Goal: Download file/media

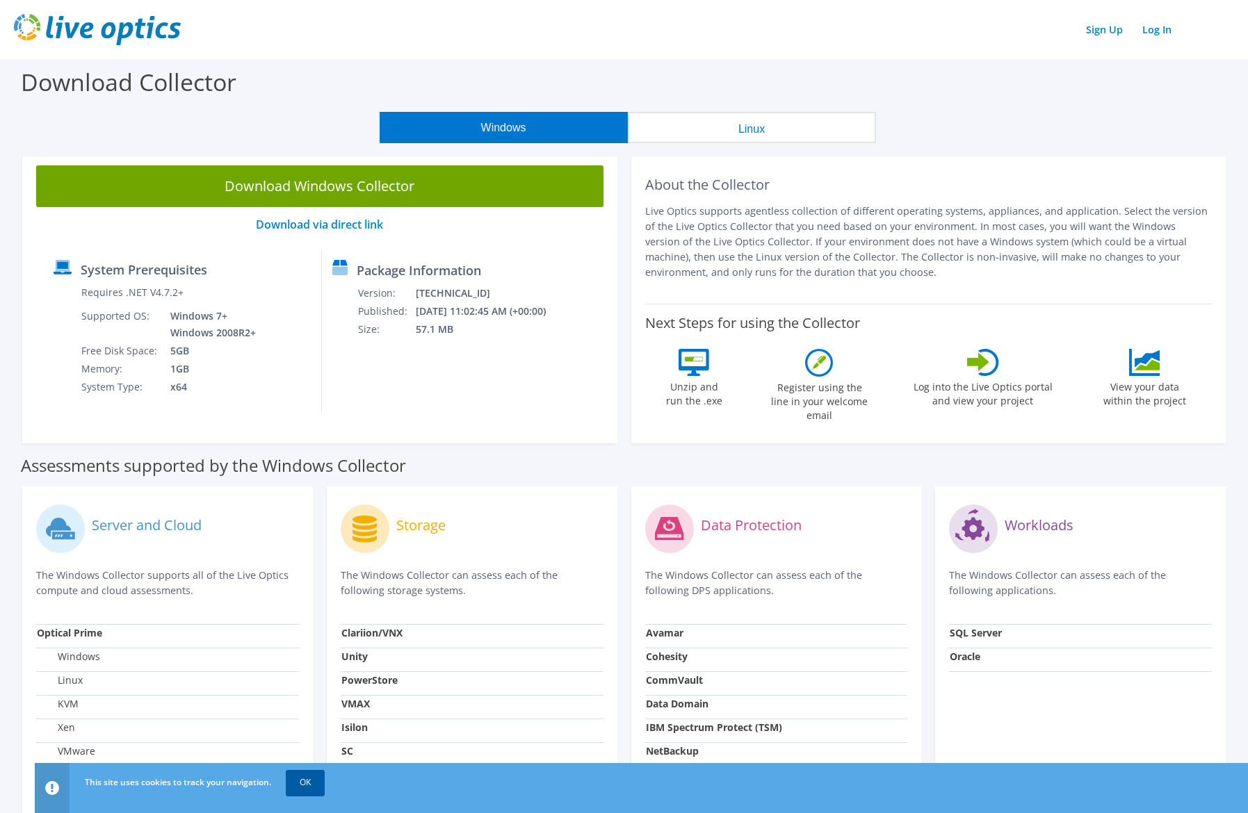
click at [304, 787] on link "OK" at bounding box center [305, 782] width 39 height 25
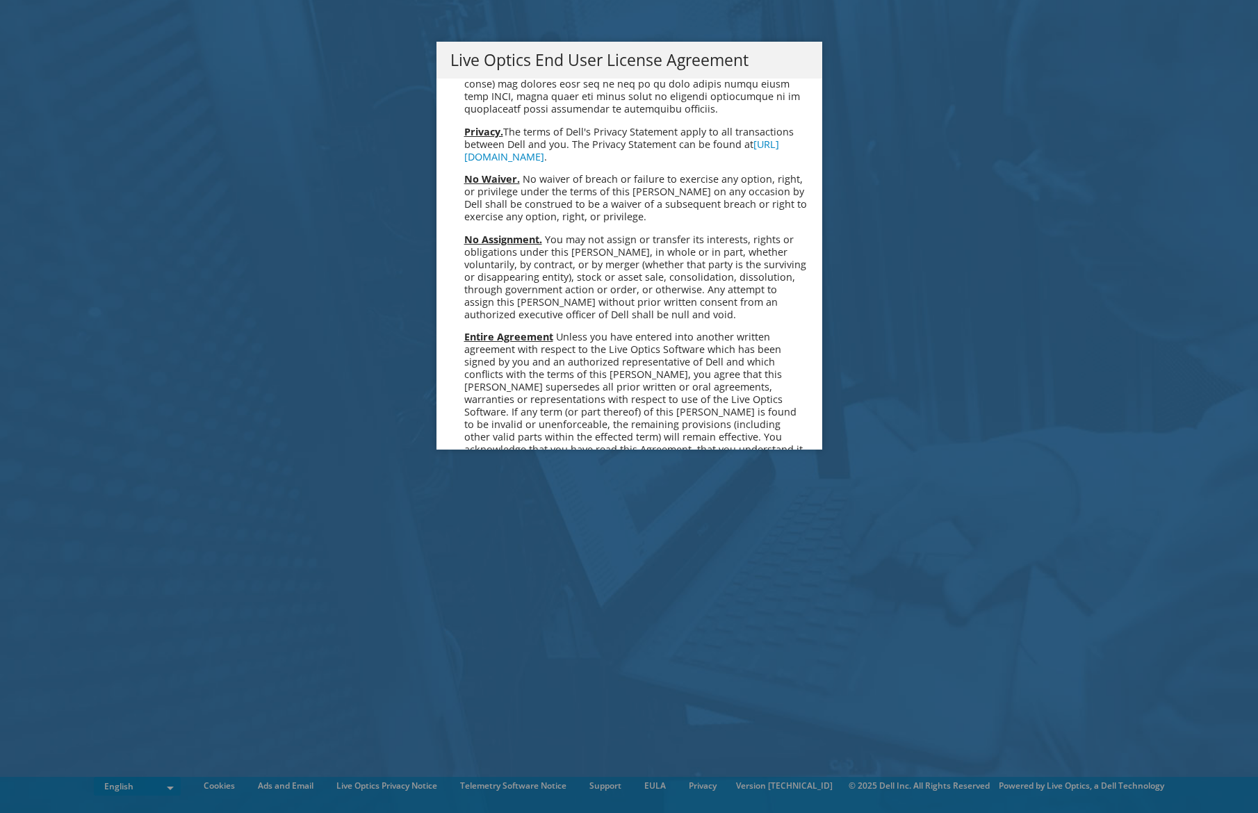
scroll to position [5257, 0]
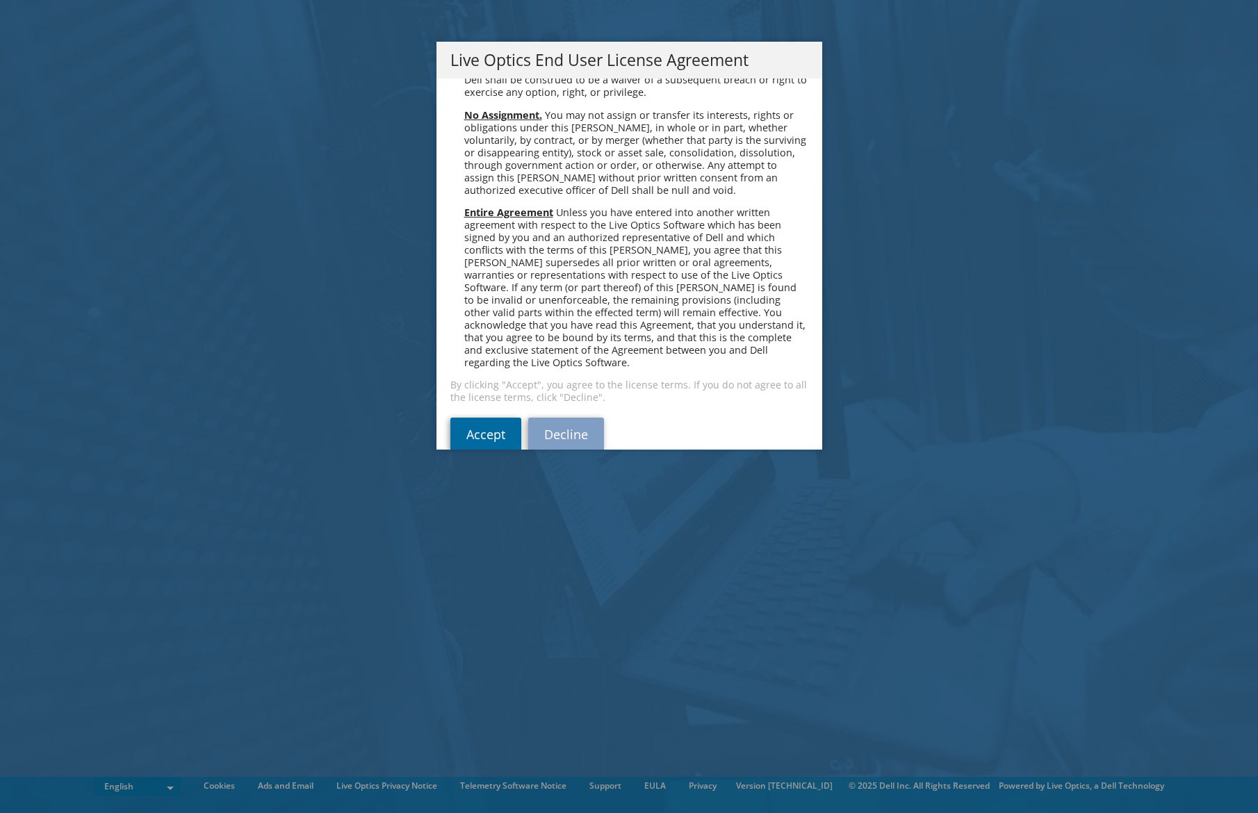
click at [459, 418] on link "Accept" at bounding box center [486, 434] width 71 height 33
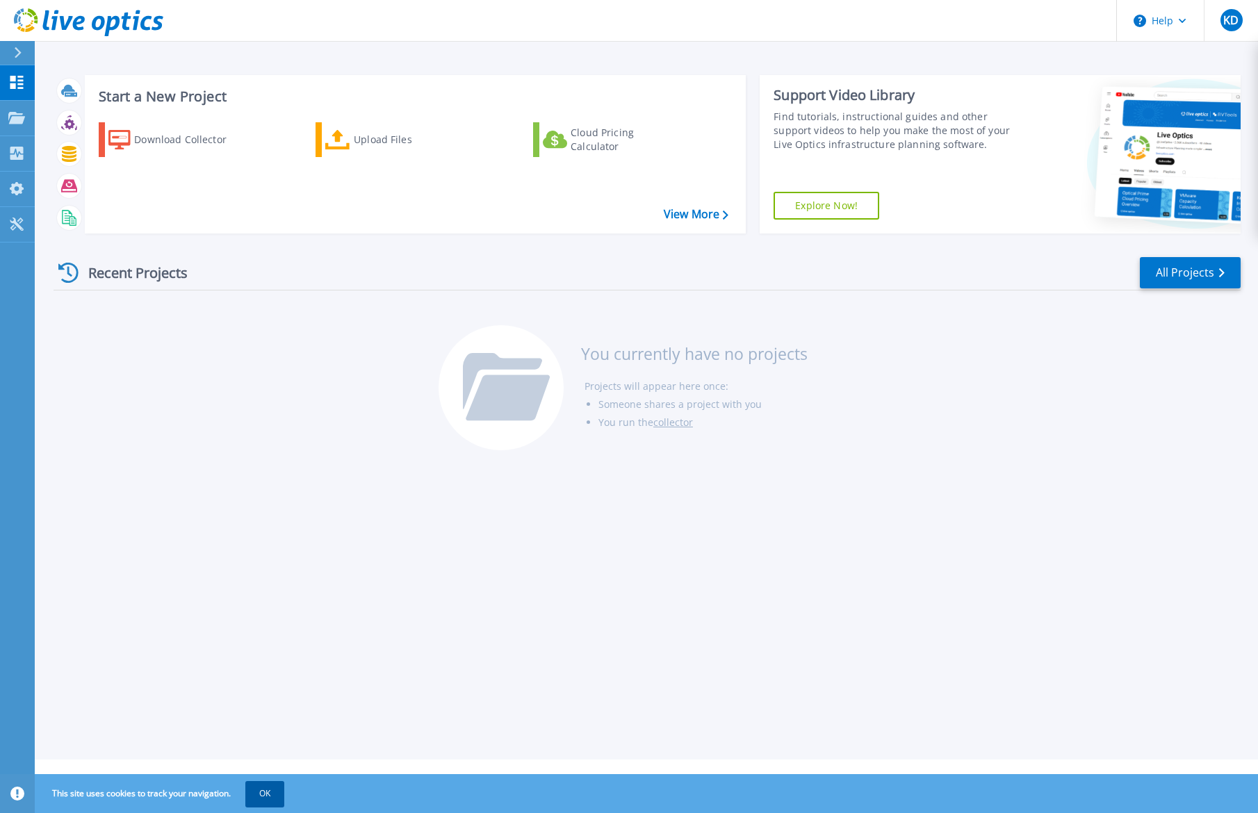
click at [275, 789] on button "OK" at bounding box center [264, 793] width 39 height 25
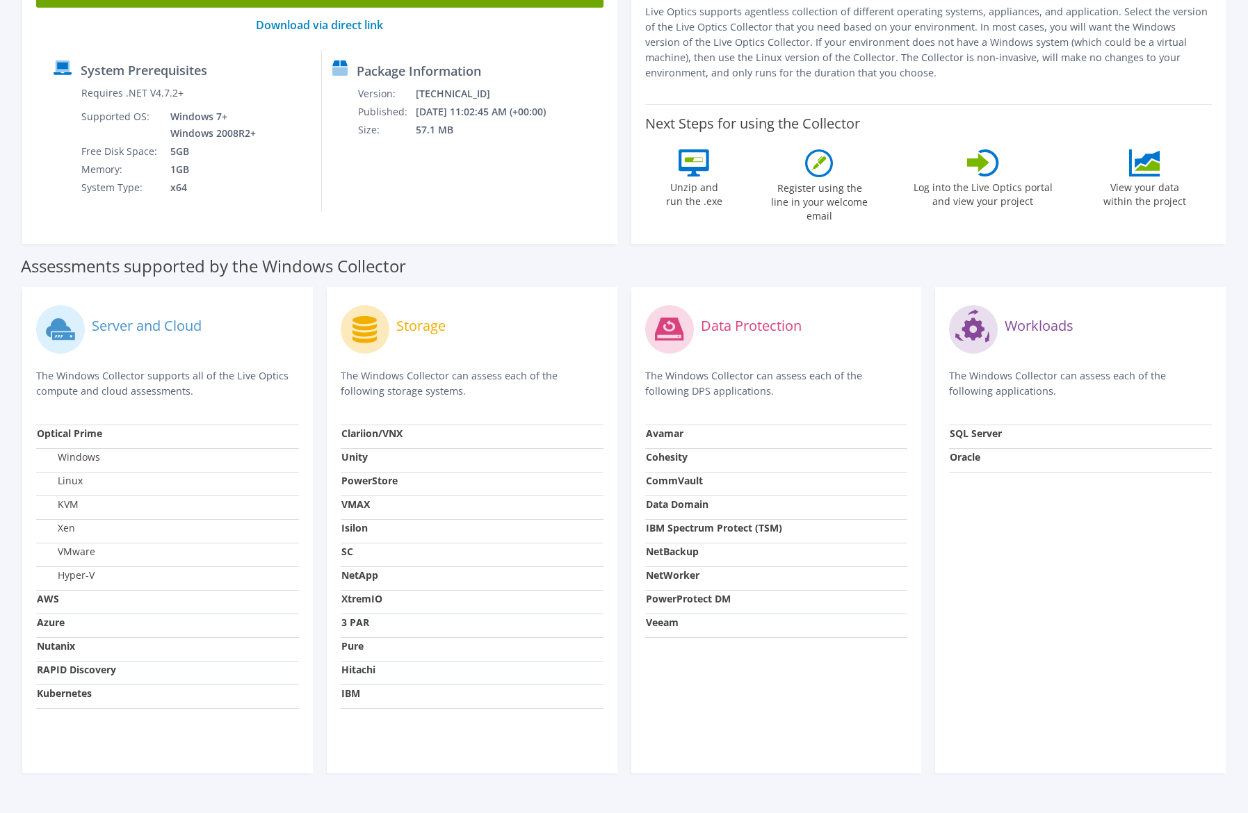
scroll to position [220, 0]
